Goal: Task Accomplishment & Management: Manage account settings

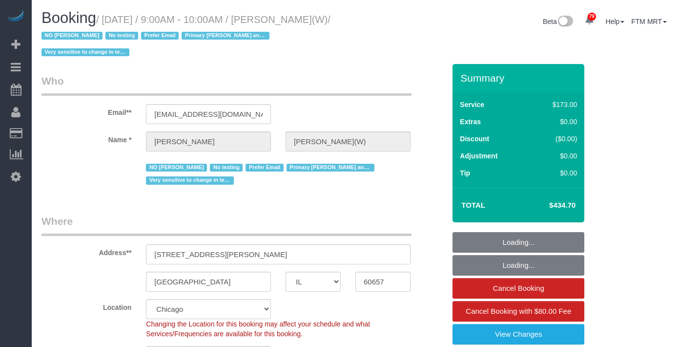
select select "IL"
select select "4"
select select "5"
select select "1"
select select "number:1"
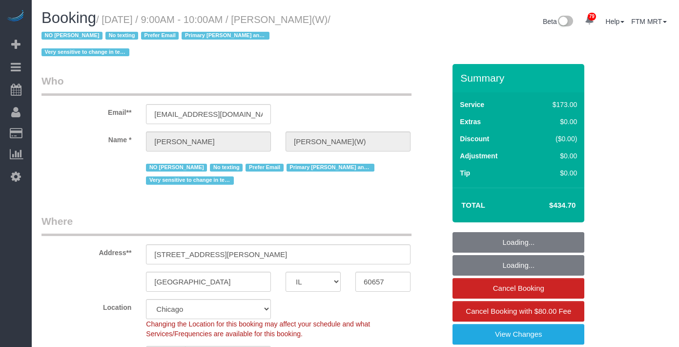
select select "number:58"
select select "number:139"
select select "number:104"
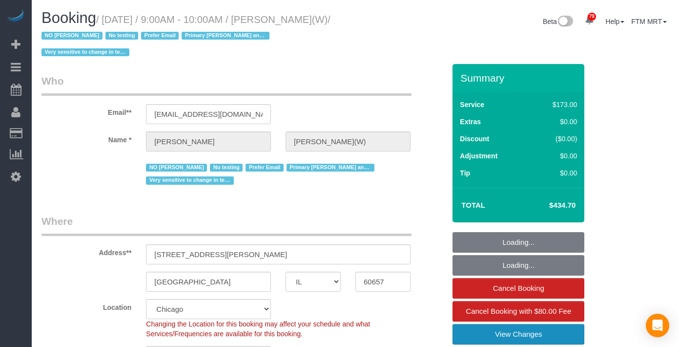
click at [508, 324] on link "View Changes" at bounding box center [519, 334] width 132 height 21
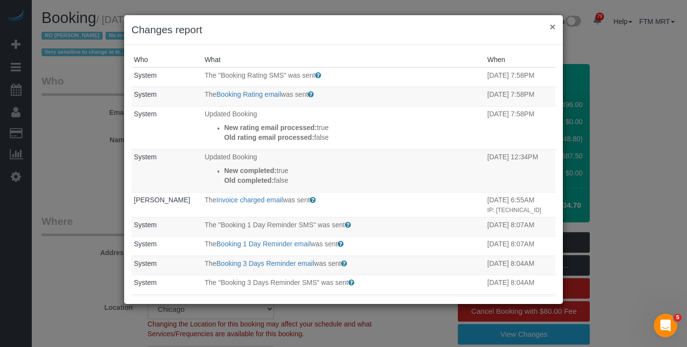
click at [549, 30] on button "×" at bounding box center [552, 26] width 6 height 10
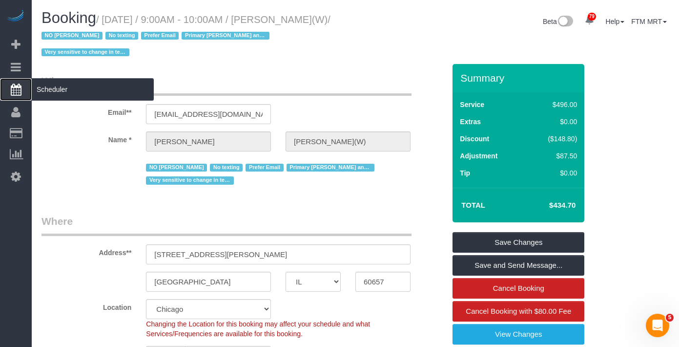
click at [67, 92] on span "Scheduler" at bounding box center [93, 89] width 122 height 22
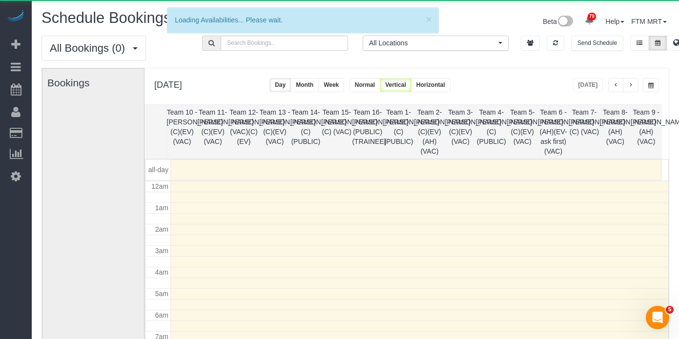
scroll to position [129, 0]
